Goal: Find specific page/section: Find specific page/section

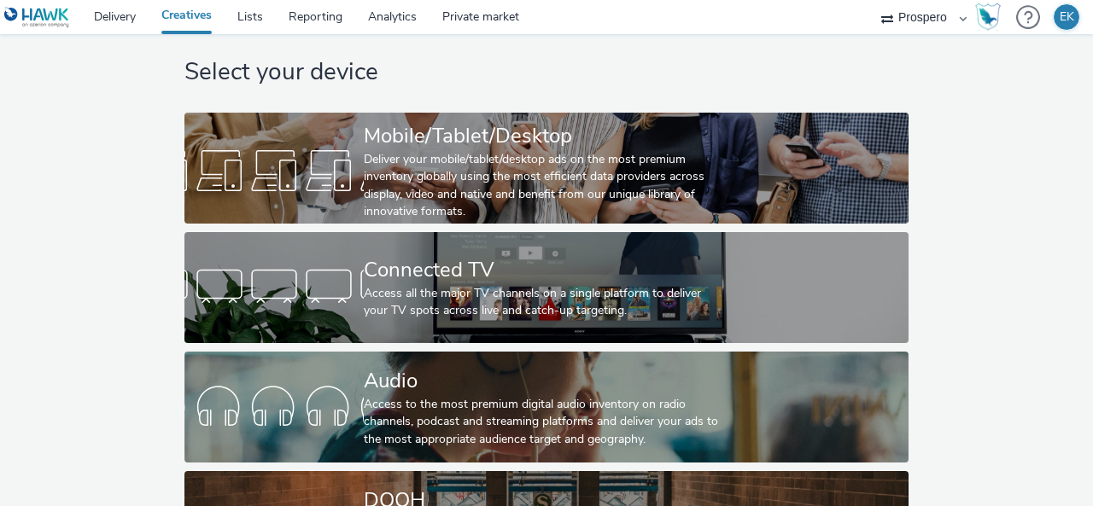
scroll to position [33, 0]
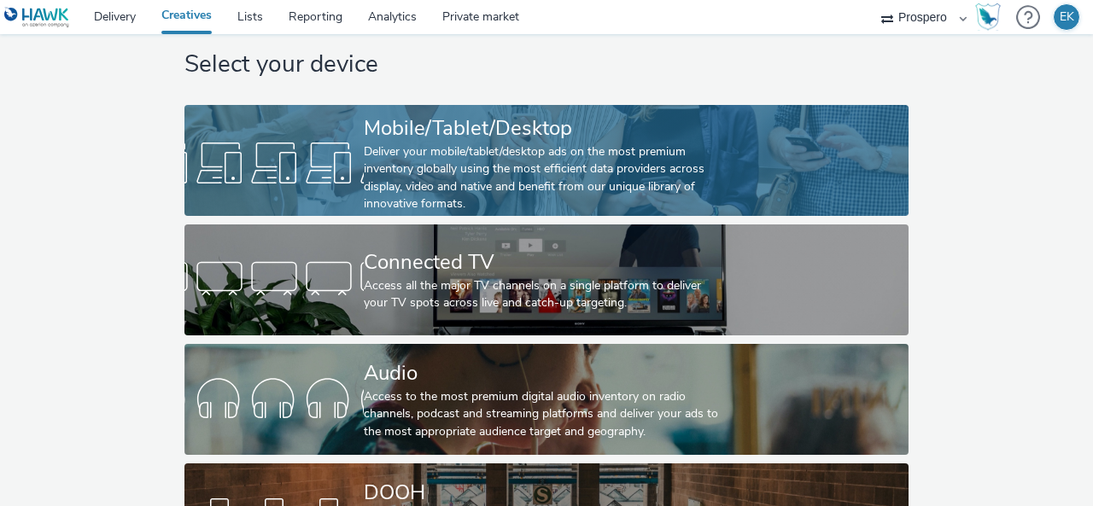
click at [442, 144] on div "Deliver your mobile/tablet/desktop ads on the most premium inventory globally u…" at bounding box center [543, 178] width 359 height 70
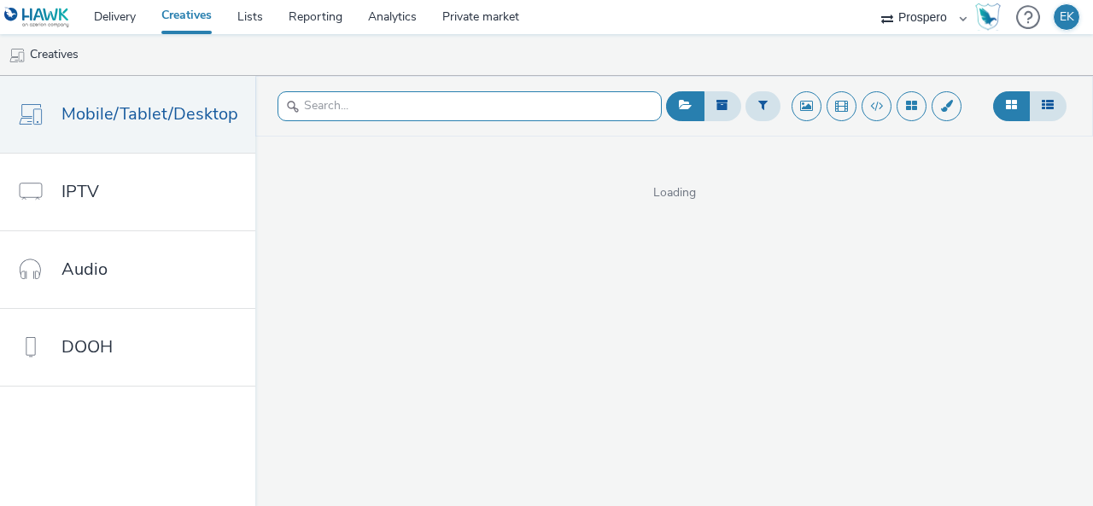
click at [393, 102] on input "text" at bounding box center [469, 106] width 384 height 30
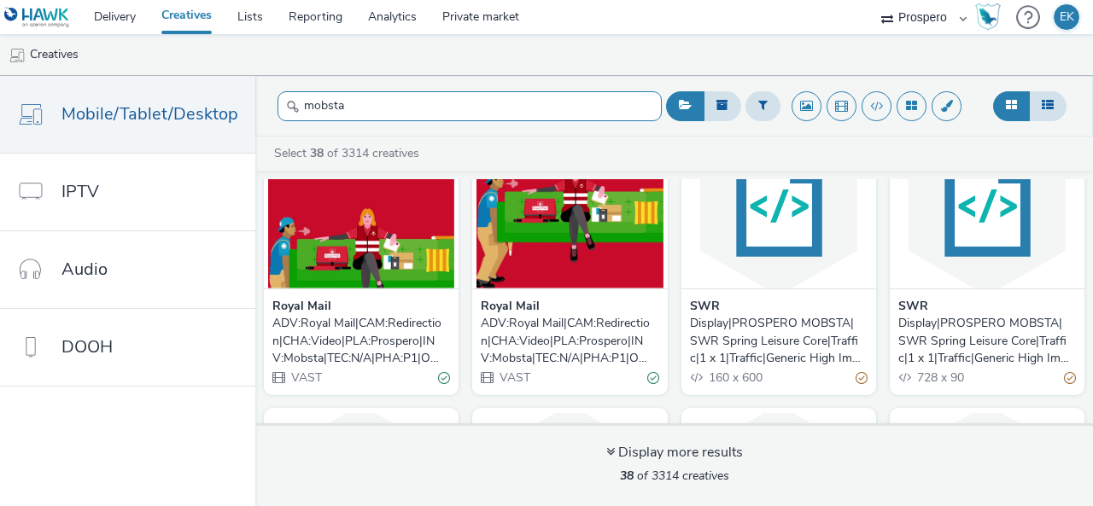
scroll to position [652, 0]
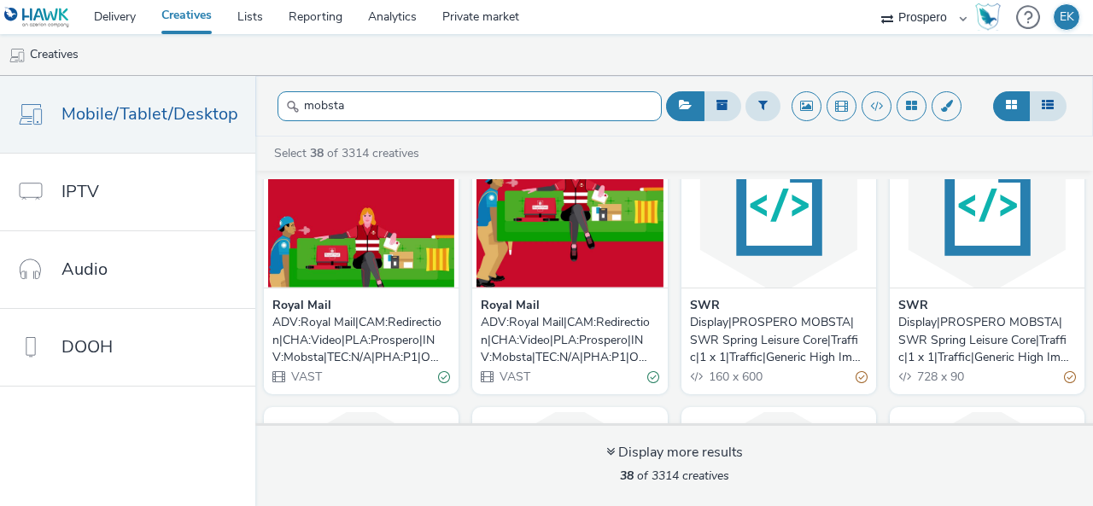
type input "mobsta"
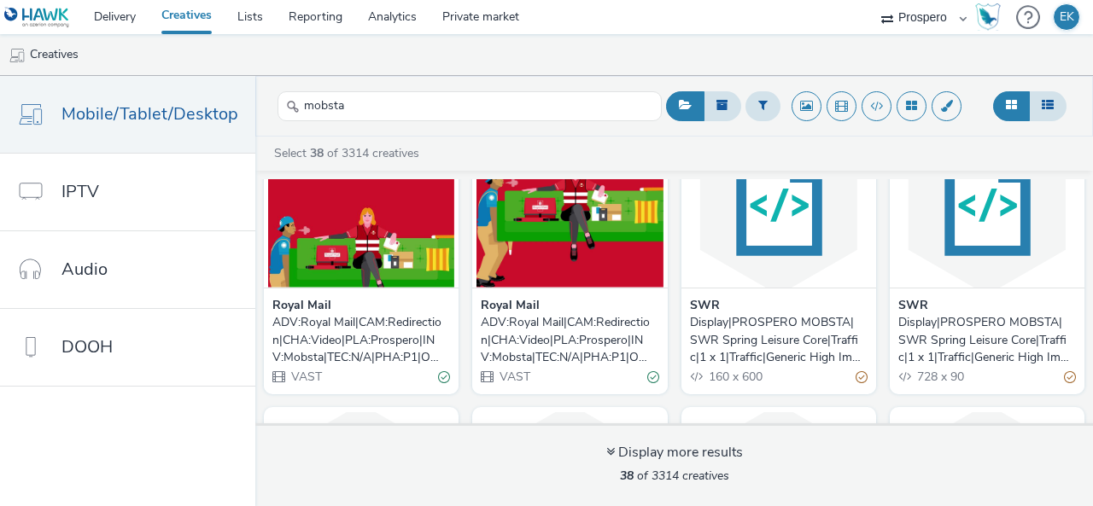
click at [546, 331] on div "ADV:Royal Mail|CAM:Redirection|CHA:Video|PLA:Prospero|INV:Mobsta|TEC:N/A|PHA:P1…" at bounding box center [566, 340] width 171 height 52
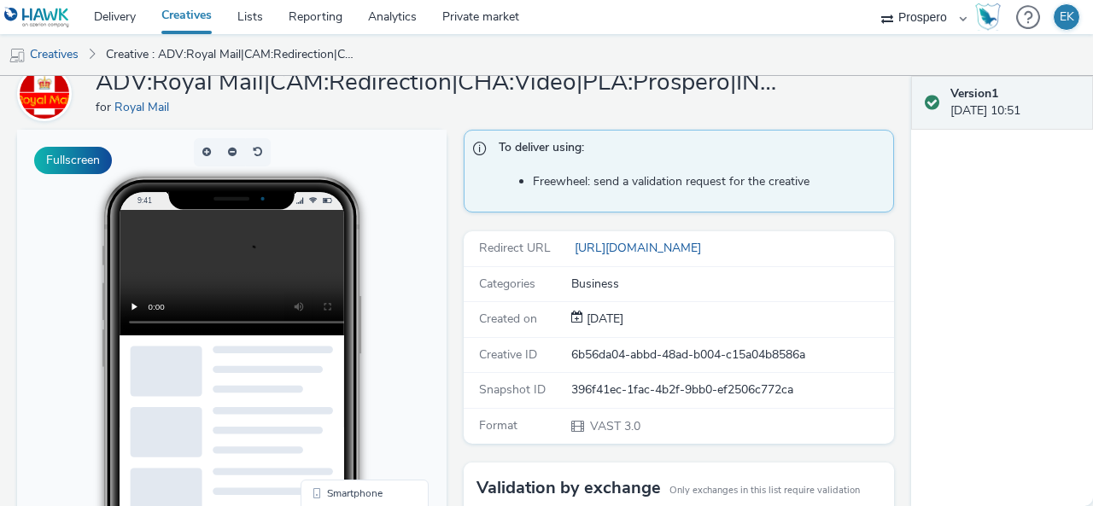
scroll to position [52, 0]
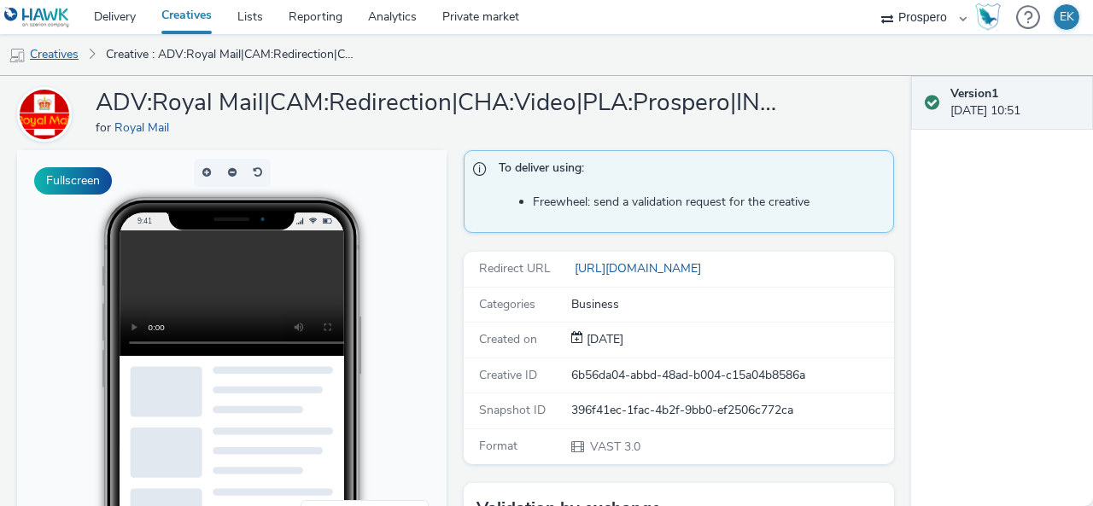
click at [61, 61] on link "Creatives" at bounding box center [43, 54] width 87 height 41
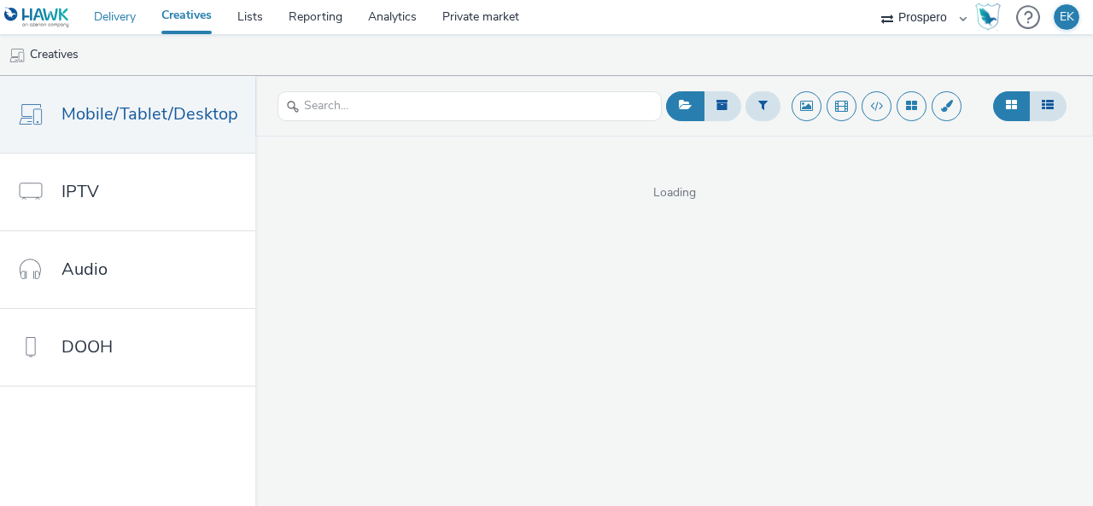
click at [121, 16] on link "Delivery" at bounding box center [114, 17] width 67 height 34
